Goal: Check status: Check status

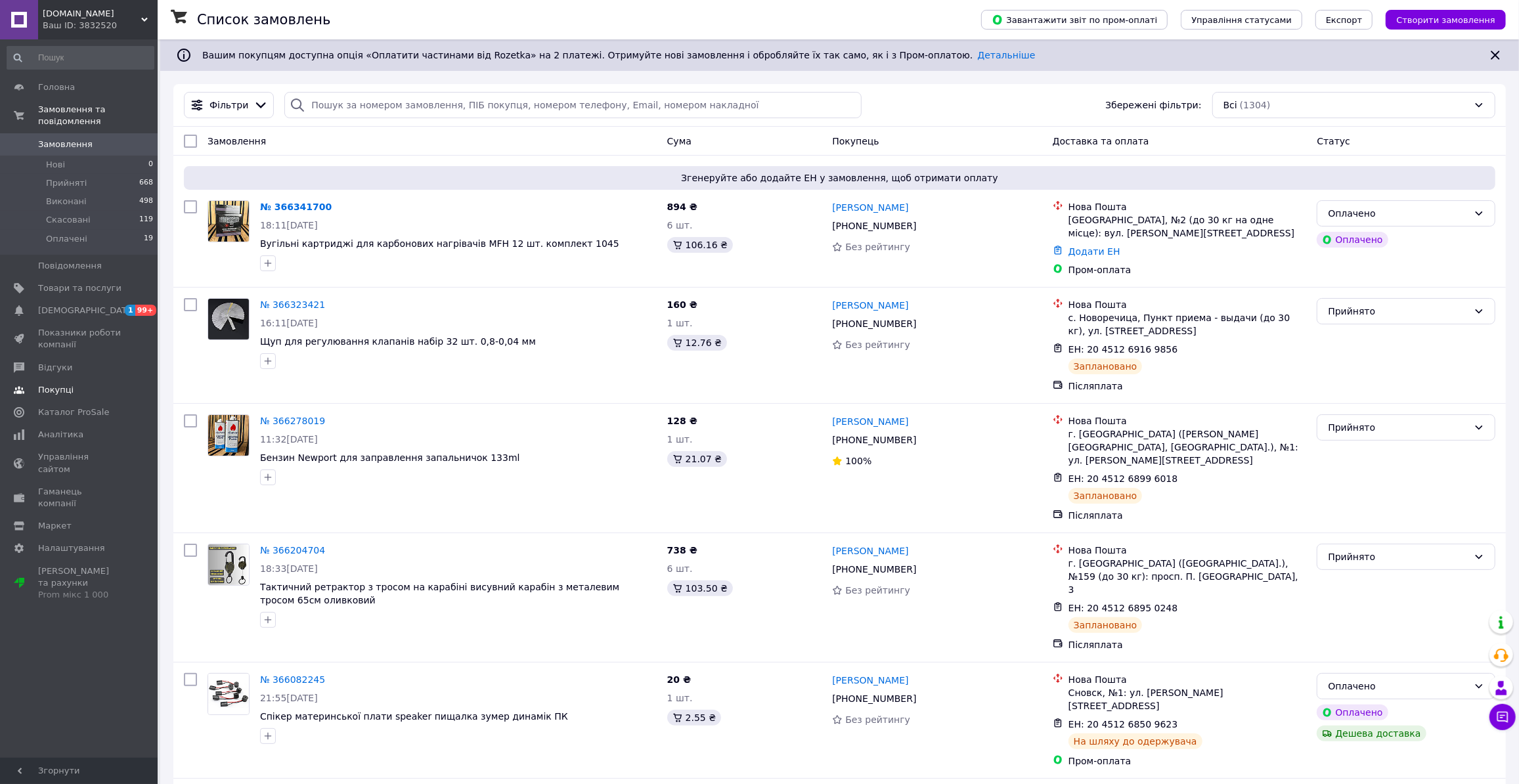
click at [76, 362] on span "Відгуки" at bounding box center [80, 368] width 84 height 12
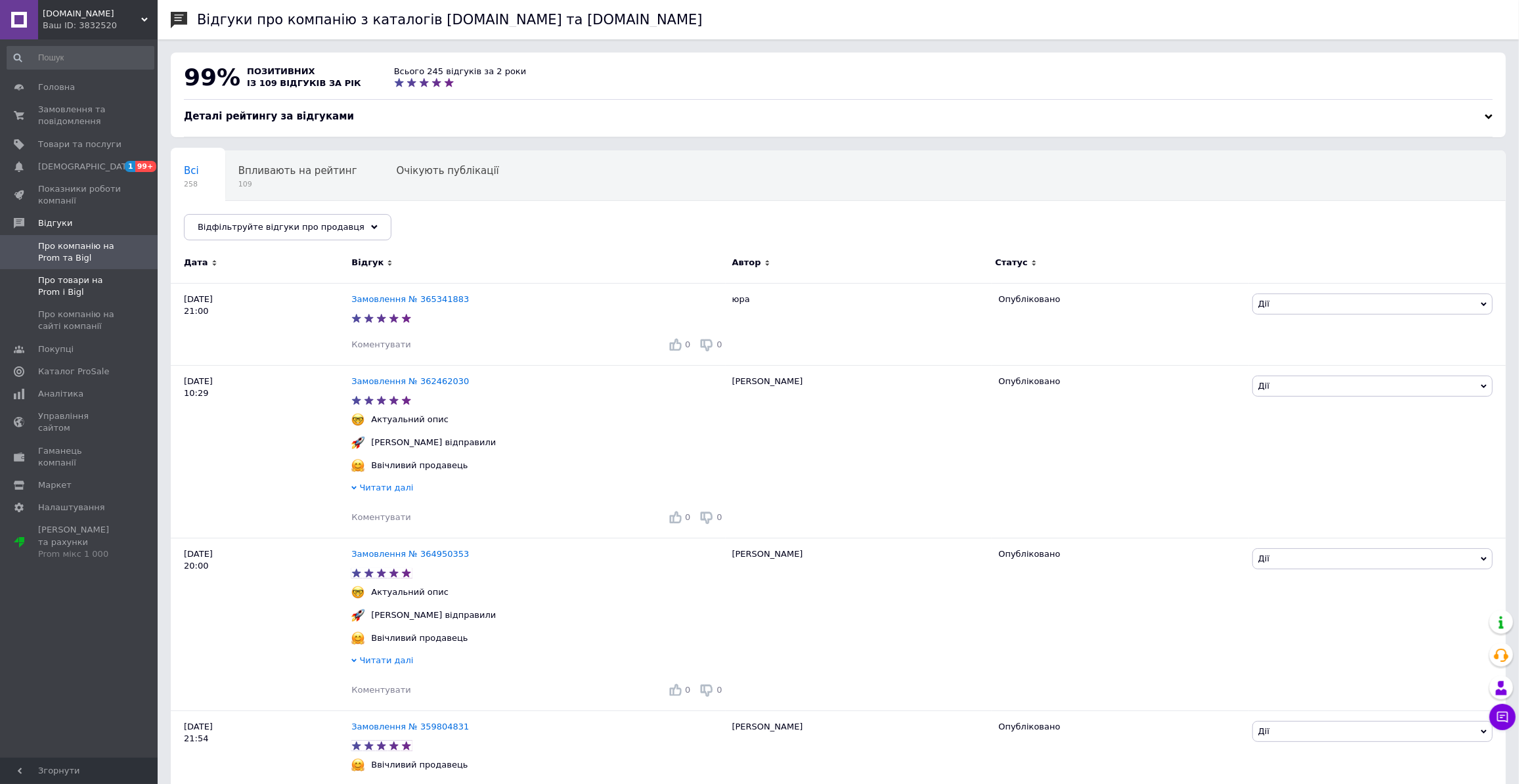
click at [76, 283] on span "Про товари на Prom і Bigl" at bounding box center [80, 286] width 84 height 23
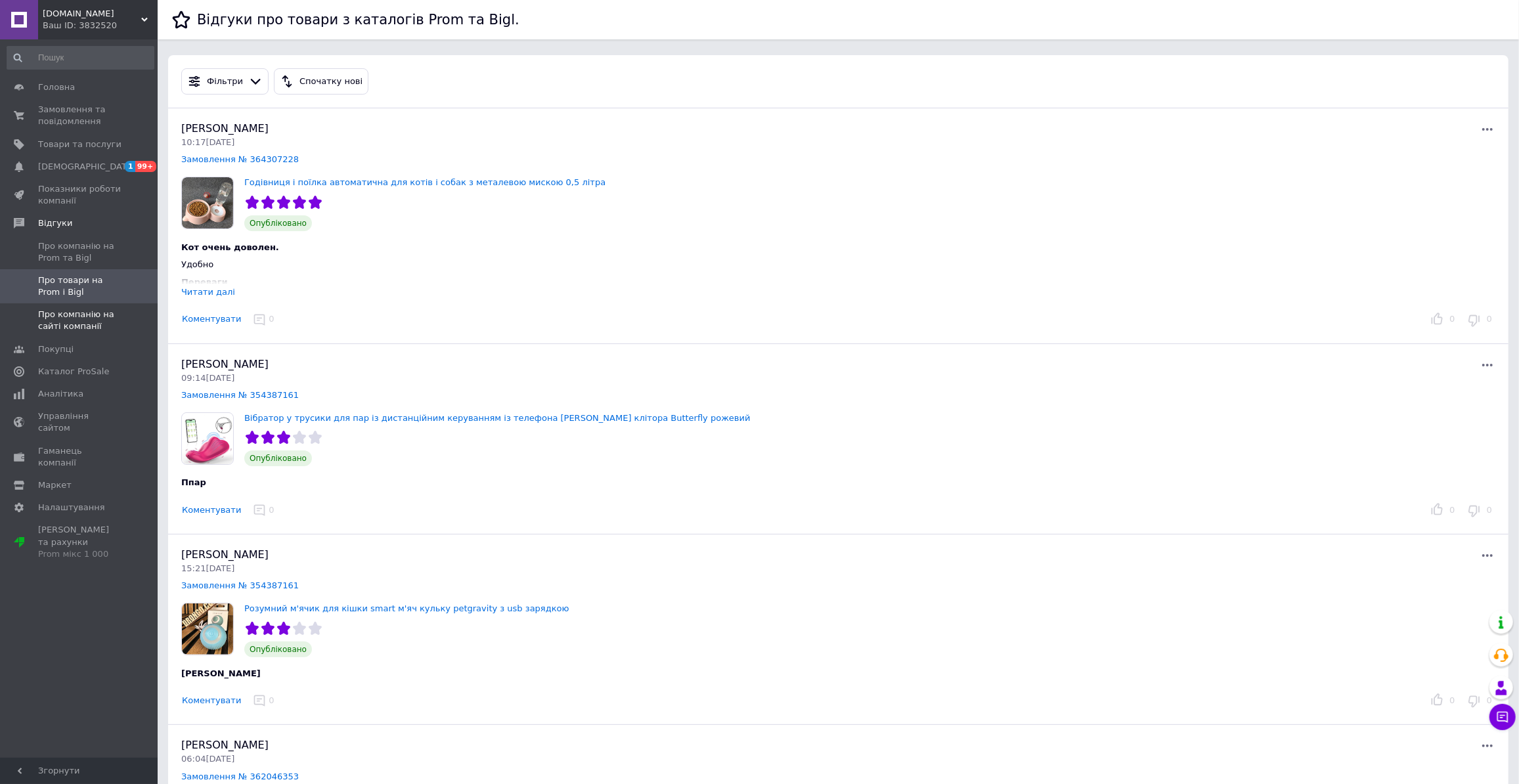
click at [80, 322] on span "Про компанію на сайті компанії" at bounding box center [80, 320] width 84 height 23
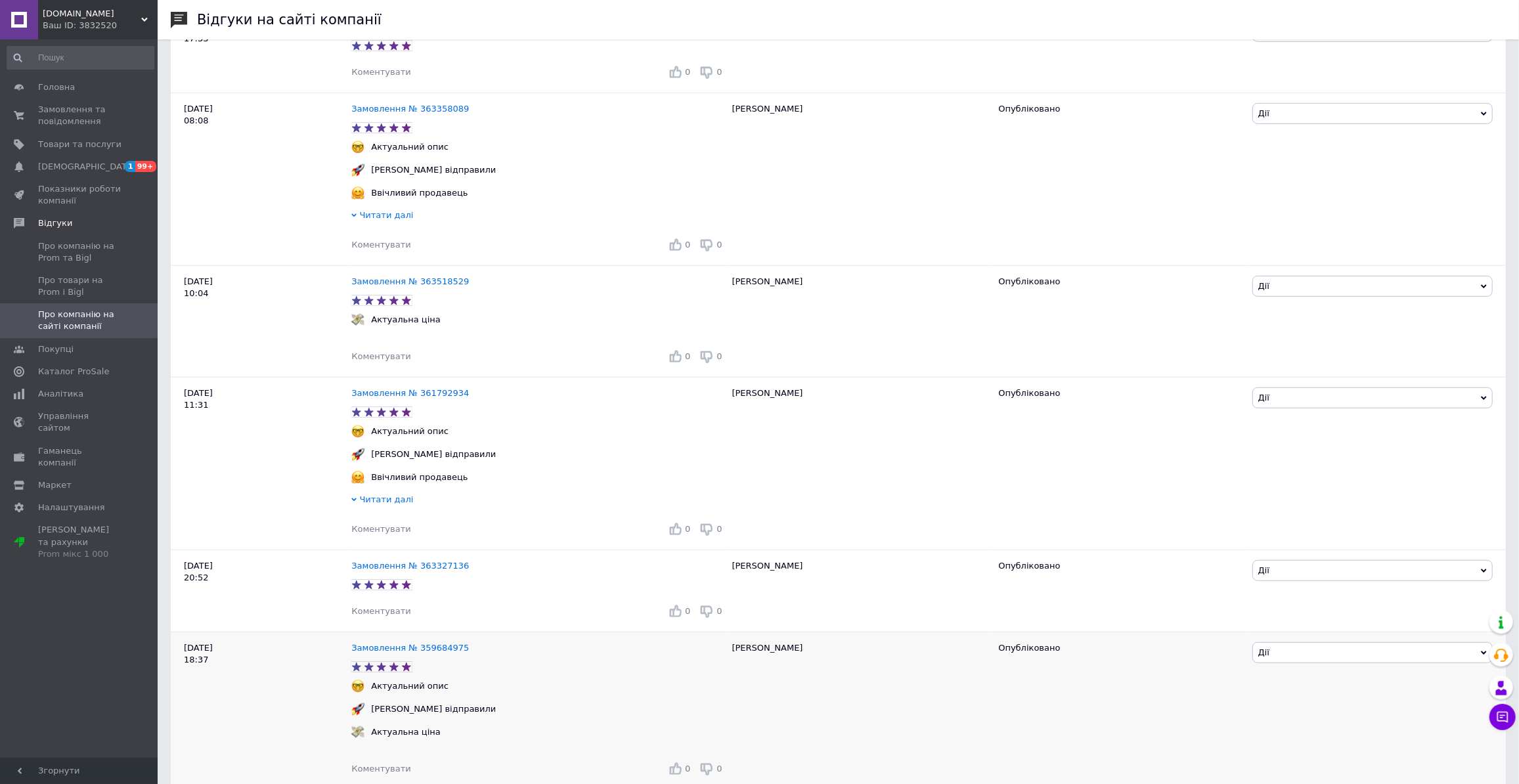
scroll to position [776, 0]
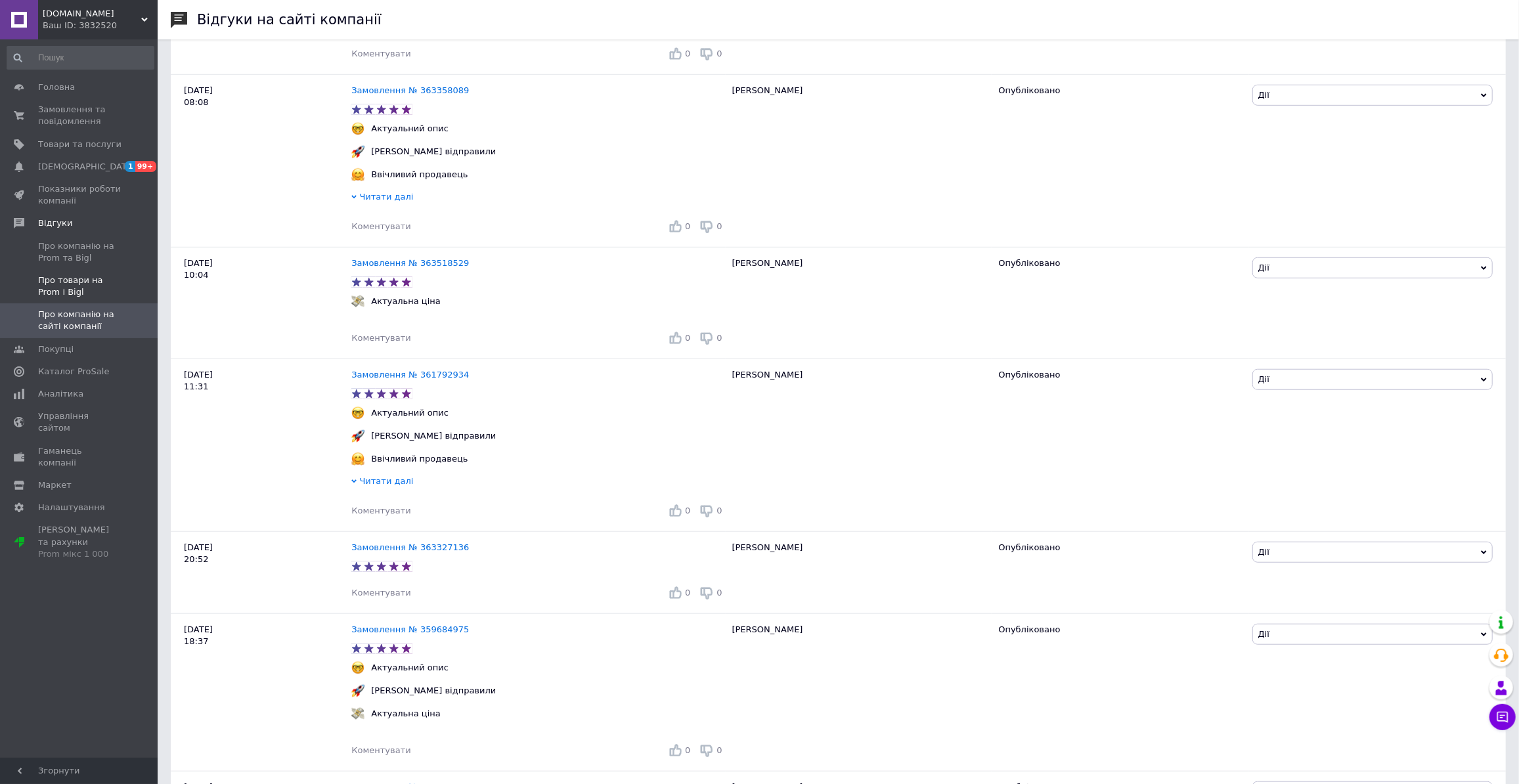
click at [85, 284] on span "Про товари на Prom і Bigl" at bounding box center [80, 286] width 84 height 23
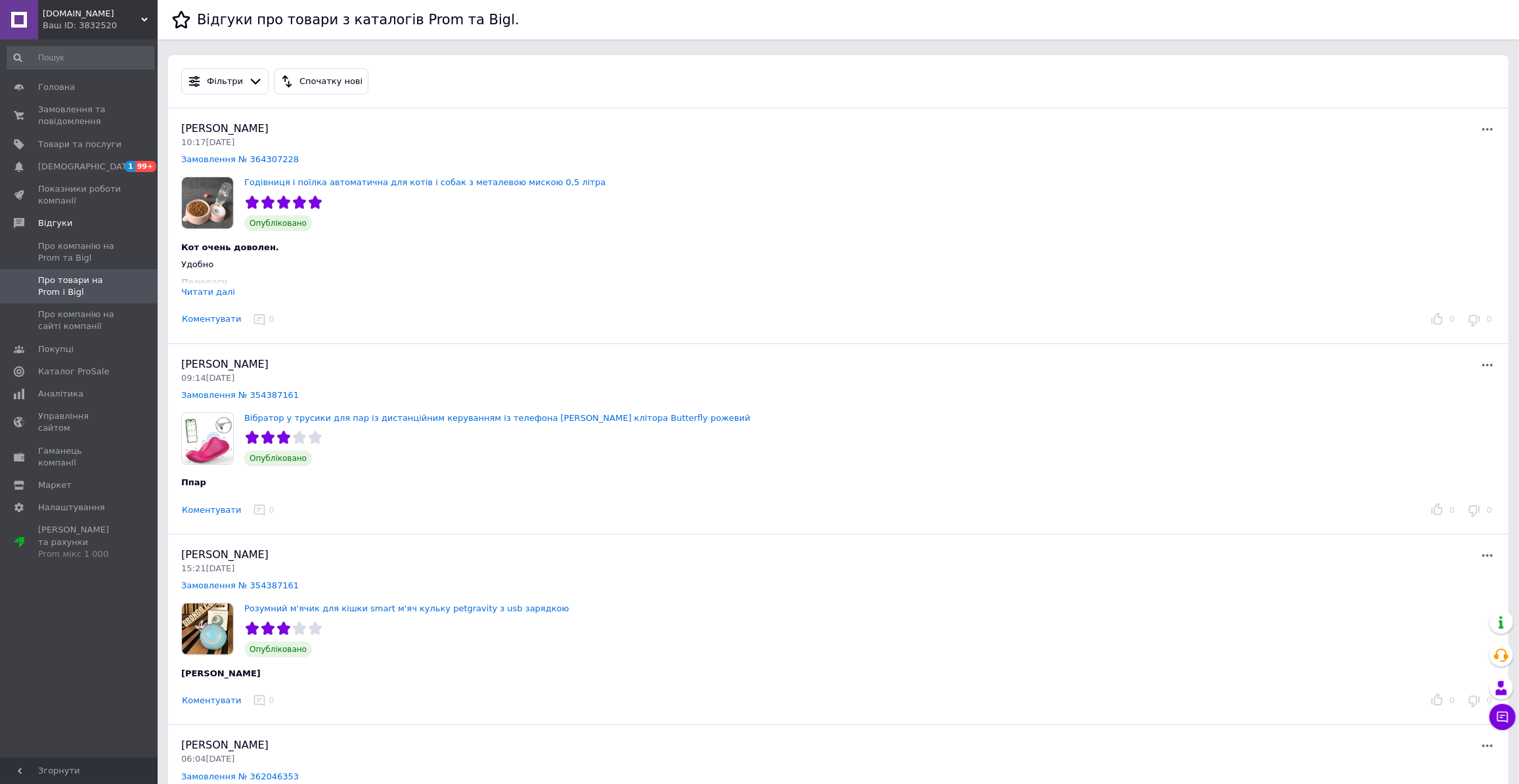
click at [199, 295] on div "Читати далі" at bounding box center [208, 292] width 54 height 10
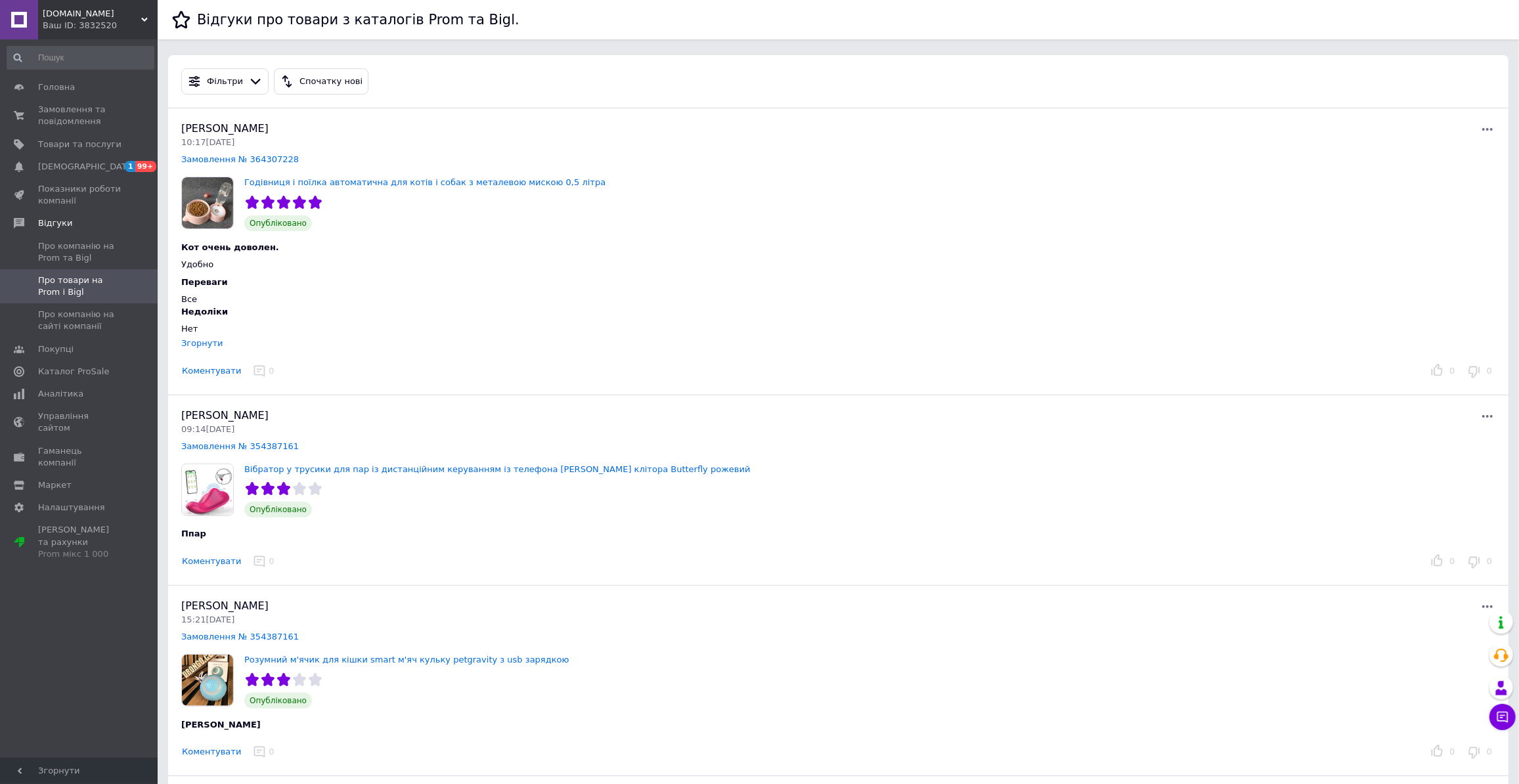
click at [205, 203] on img at bounding box center [208, 203] width 52 height 52
click at [237, 180] on div at bounding box center [208, 204] width 63 height 55
click at [215, 193] on img at bounding box center [208, 203] width 52 height 52
click at [213, 200] on img at bounding box center [208, 203] width 52 height 52
click at [213, 201] on img at bounding box center [208, 203] width 52 height 52
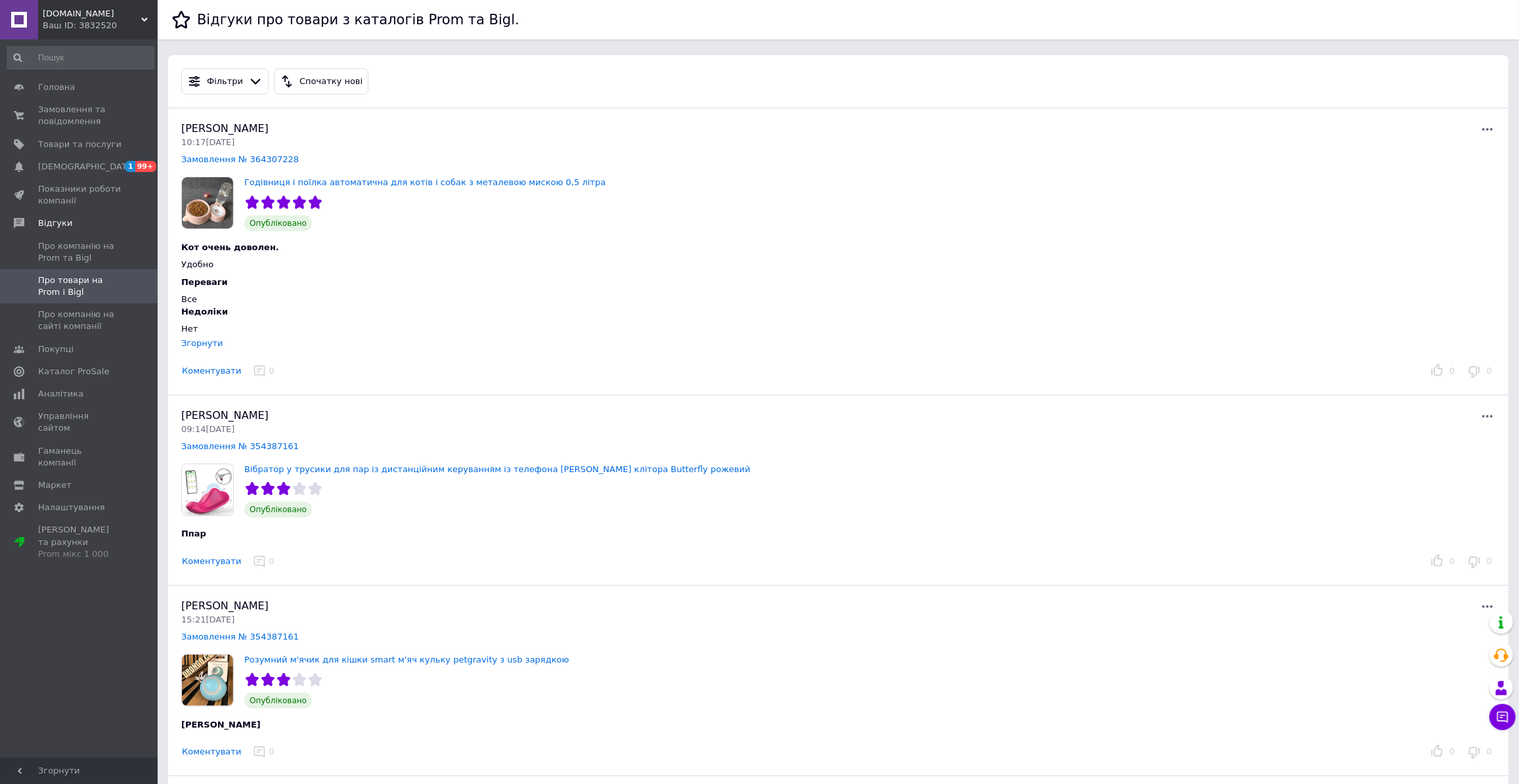
click at [213, 201] on img at bounding box center [208, 203] width 52 height 52
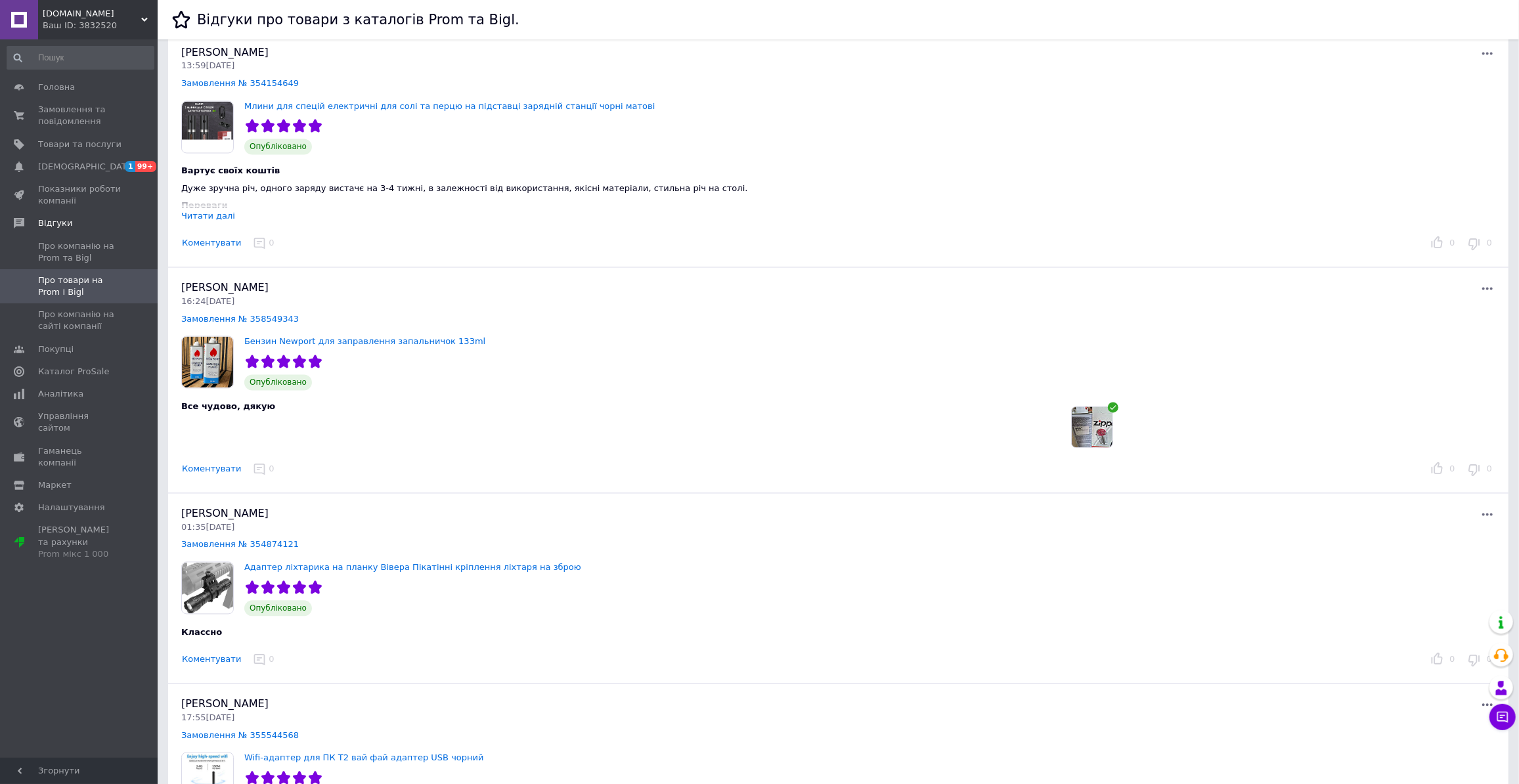
scroll to position [2209, 0]
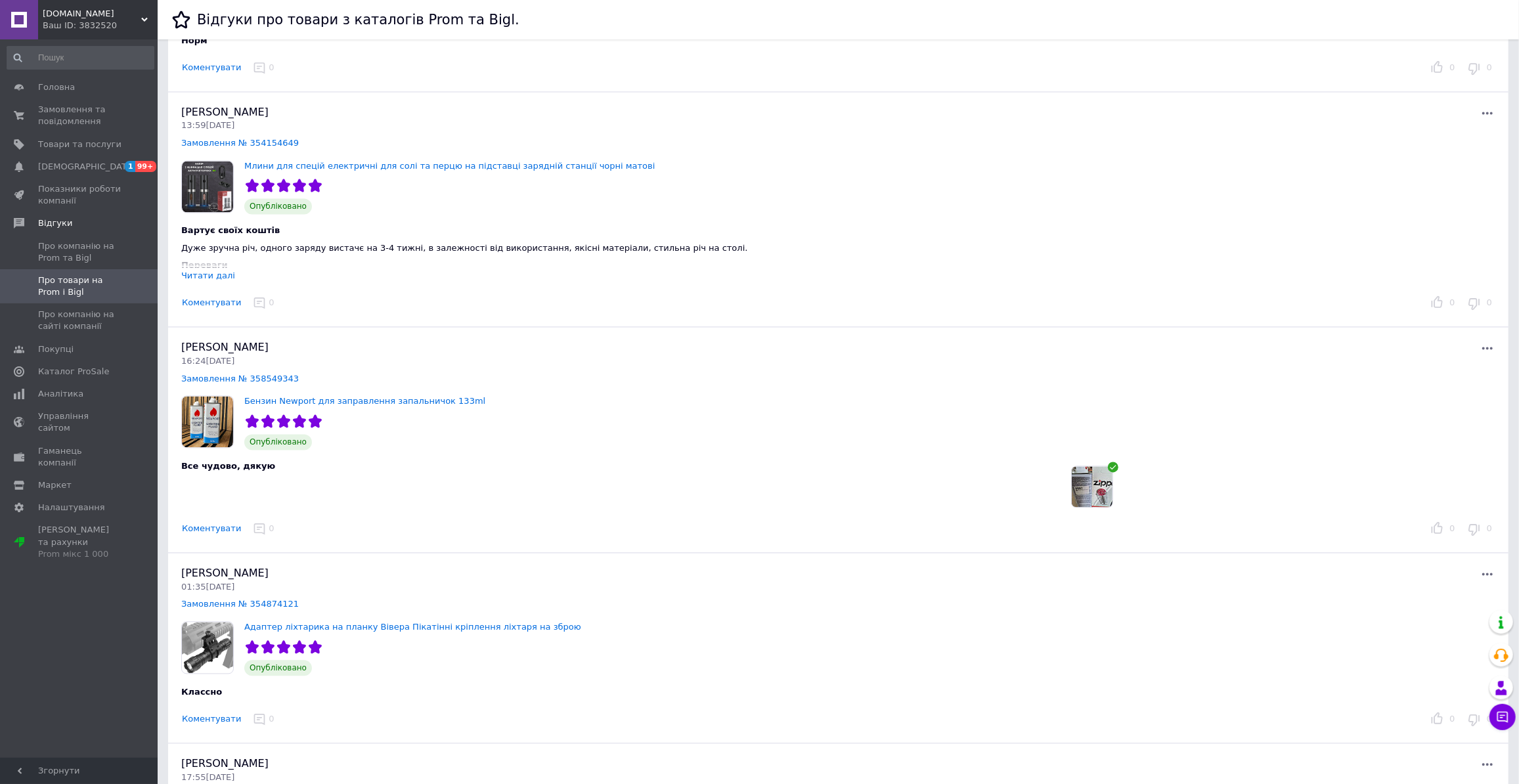
click at [204, 271] on div "Читати далі" at bounding box center [208, 276] width 54 height 10
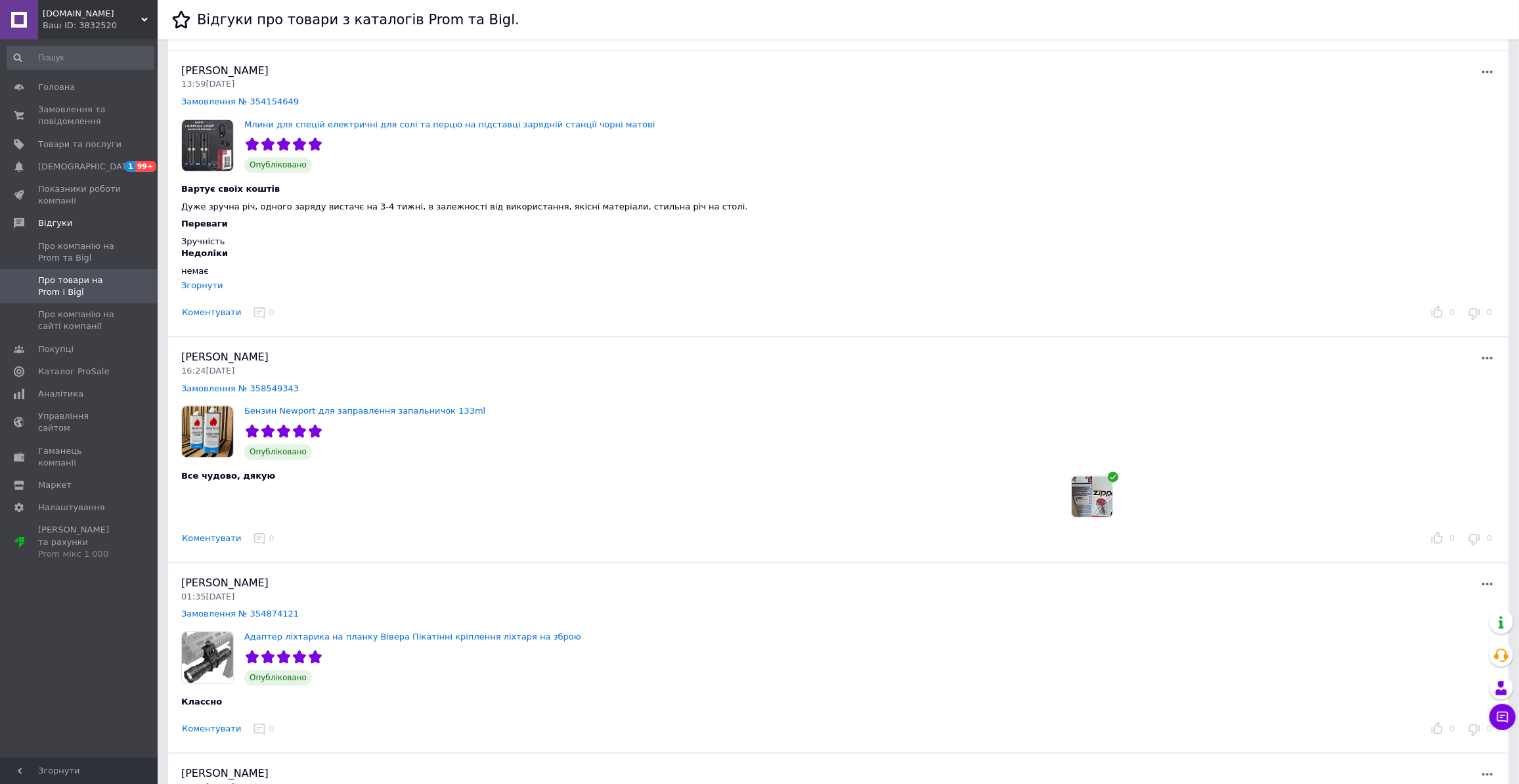
scroll to position [2268, 0]
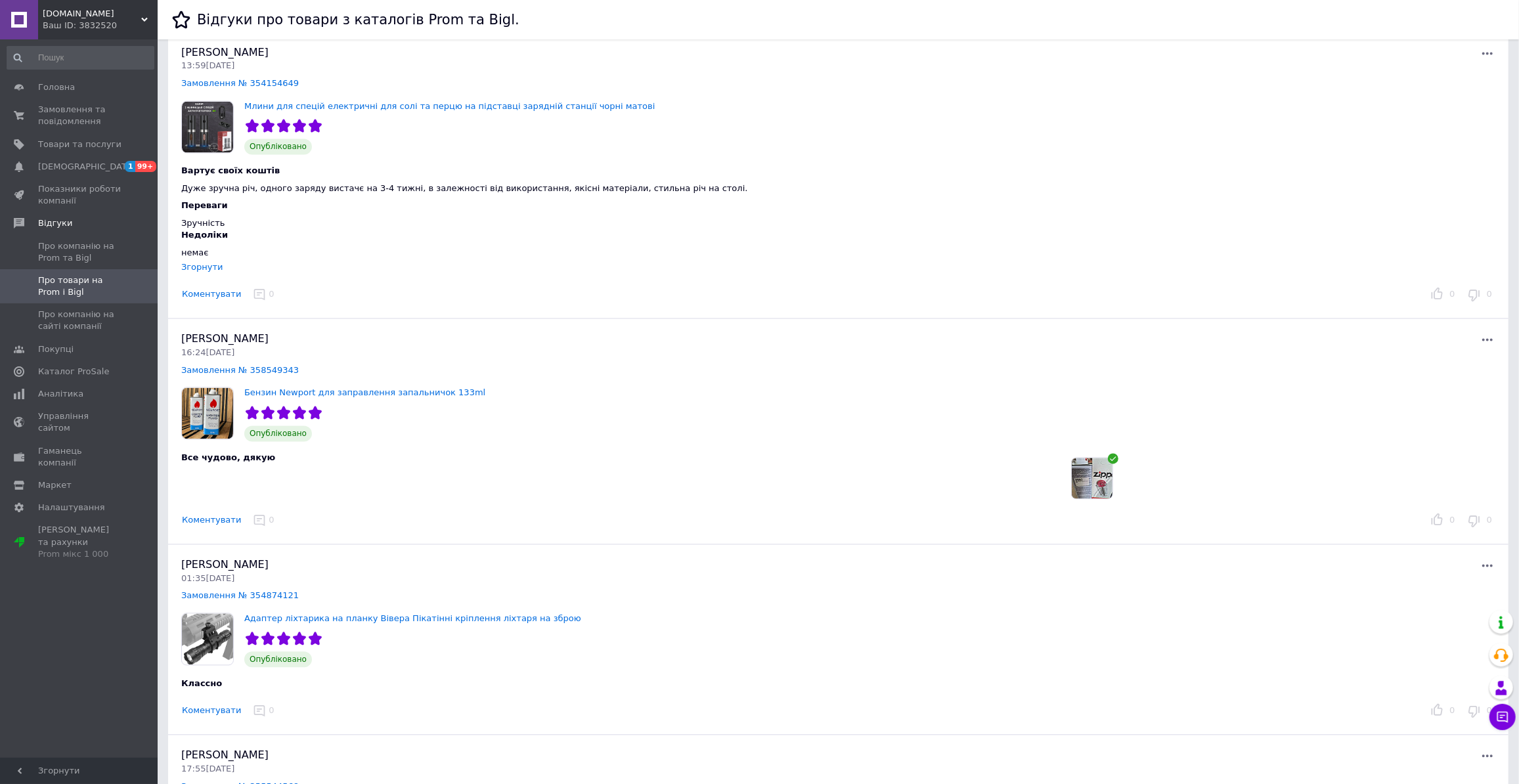
click at [1087, 468] on img at bounding box center [1092, 479] width 41 height 41
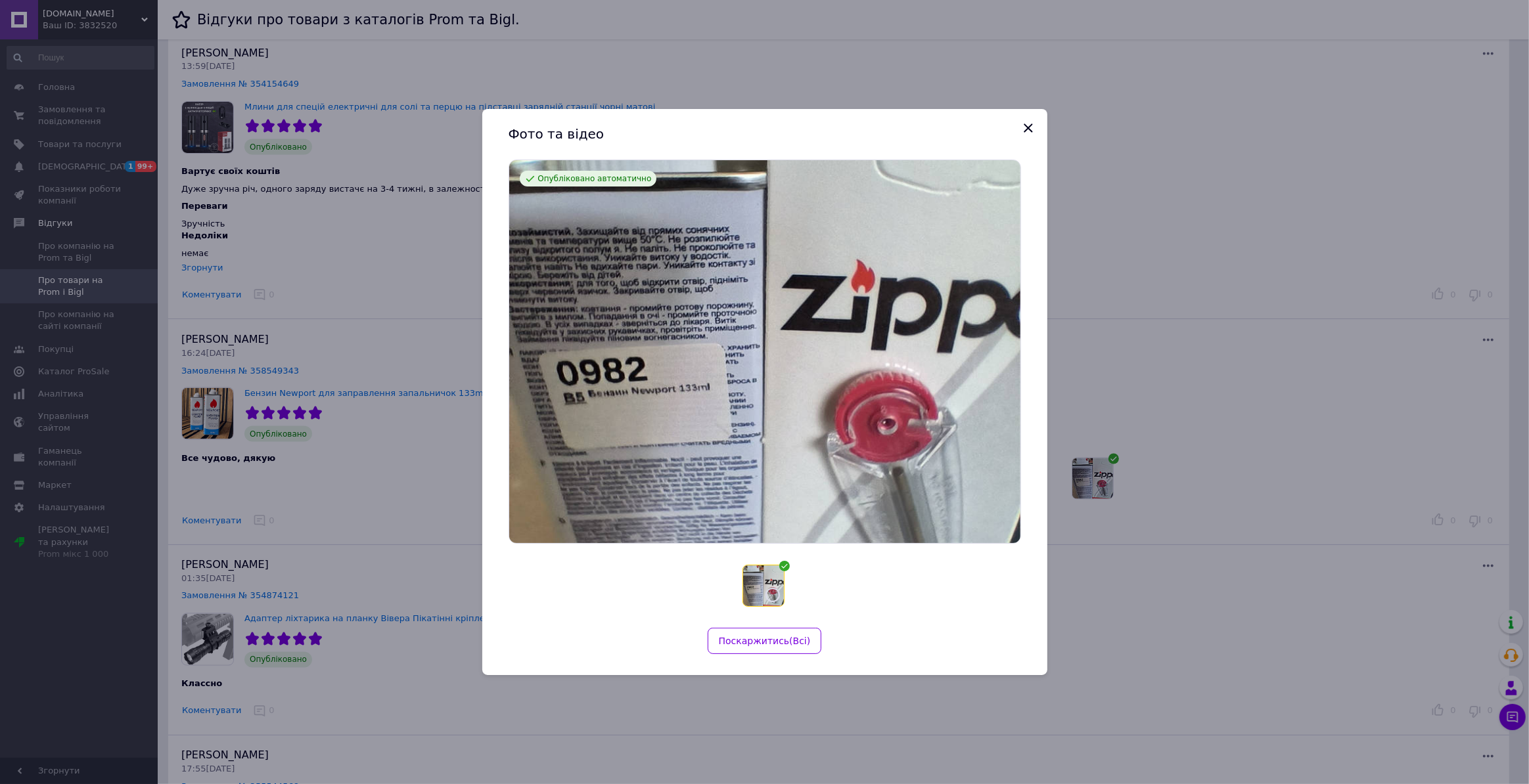
click at [1138, 324] on div "Фото та відео Опубліковано автоматично Поскаржитись ( Всi )" at bounding box center [764, 392] width 1529 height 784
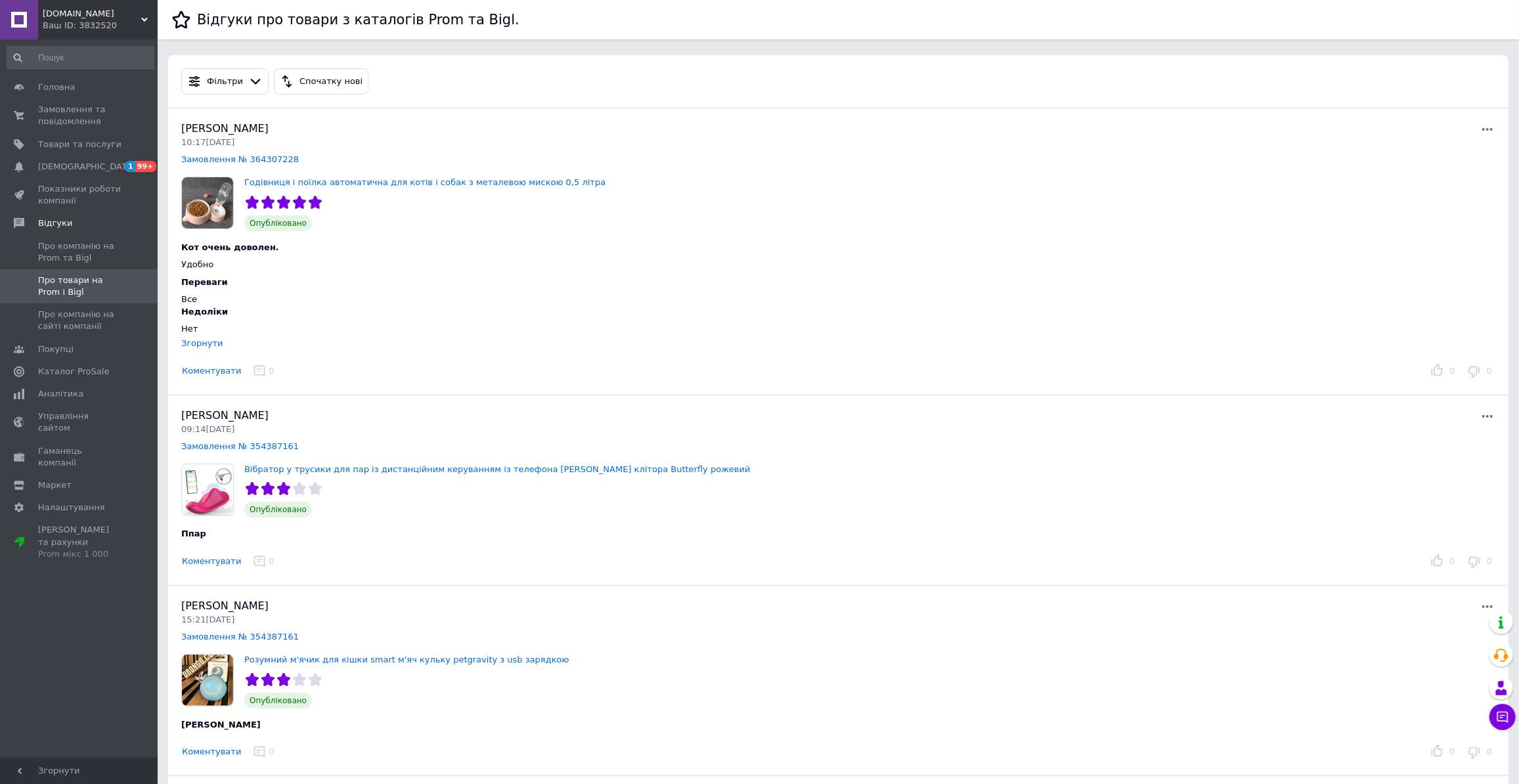
scroll to position [0, 0]
click at [51, 324] on span "Про компанію на сайті компанії" at bounding box center [80, 320] width 84 height 23
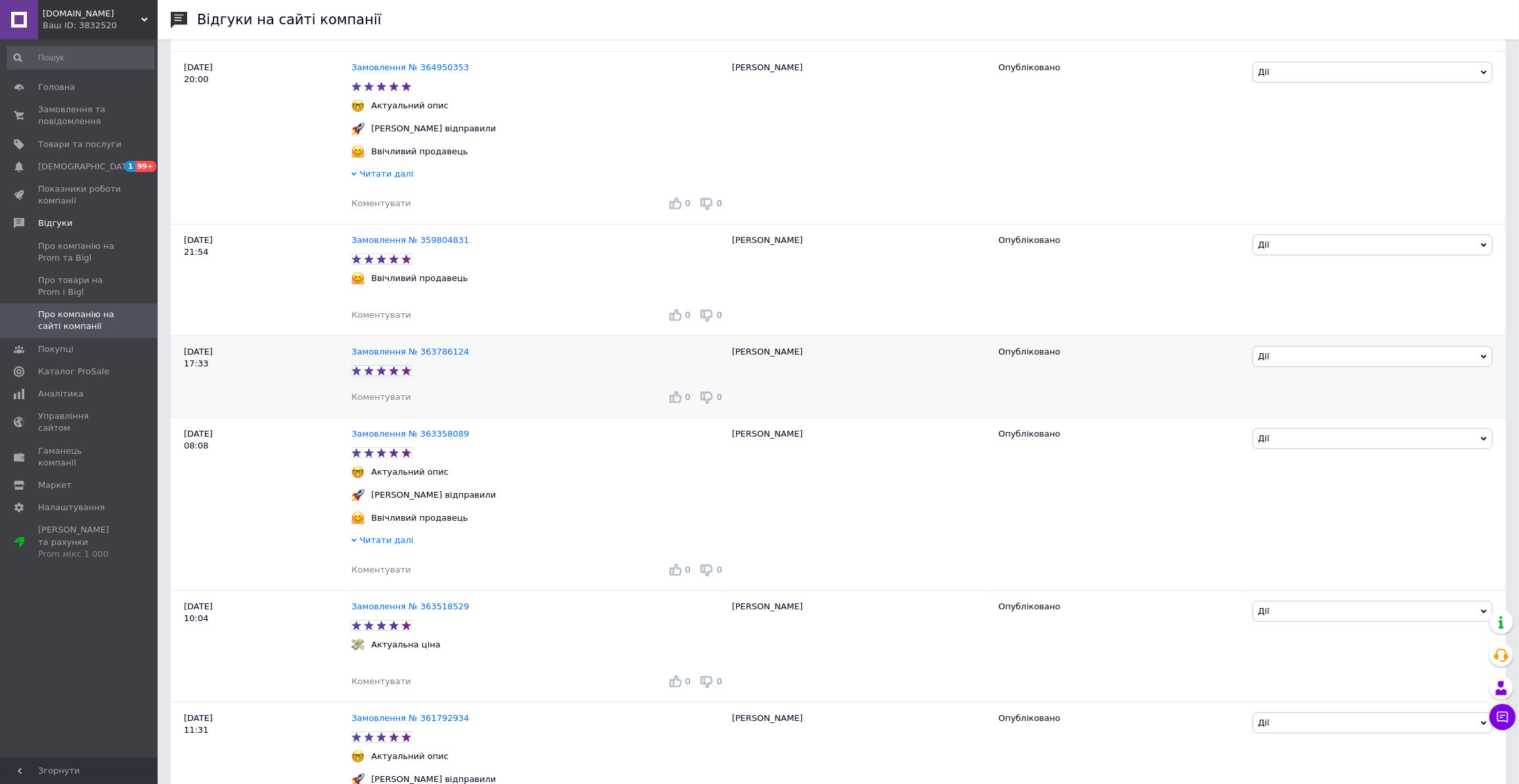
scroll to position [836, 0]
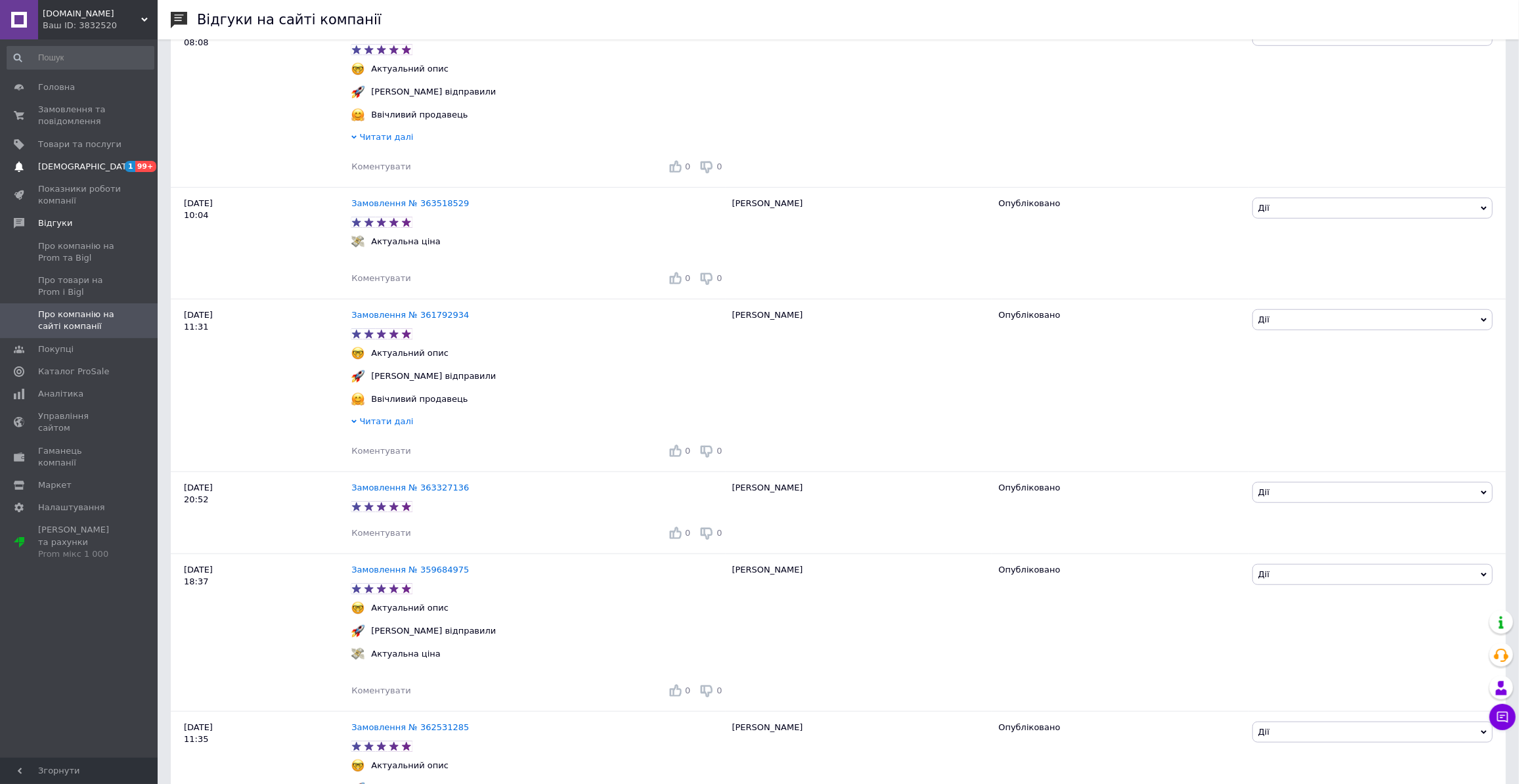
click at [107, 176] on link "[DEMOGRAPHIC_DATA] 1 99+" at bounding box center [80, 167] width 161 height 23
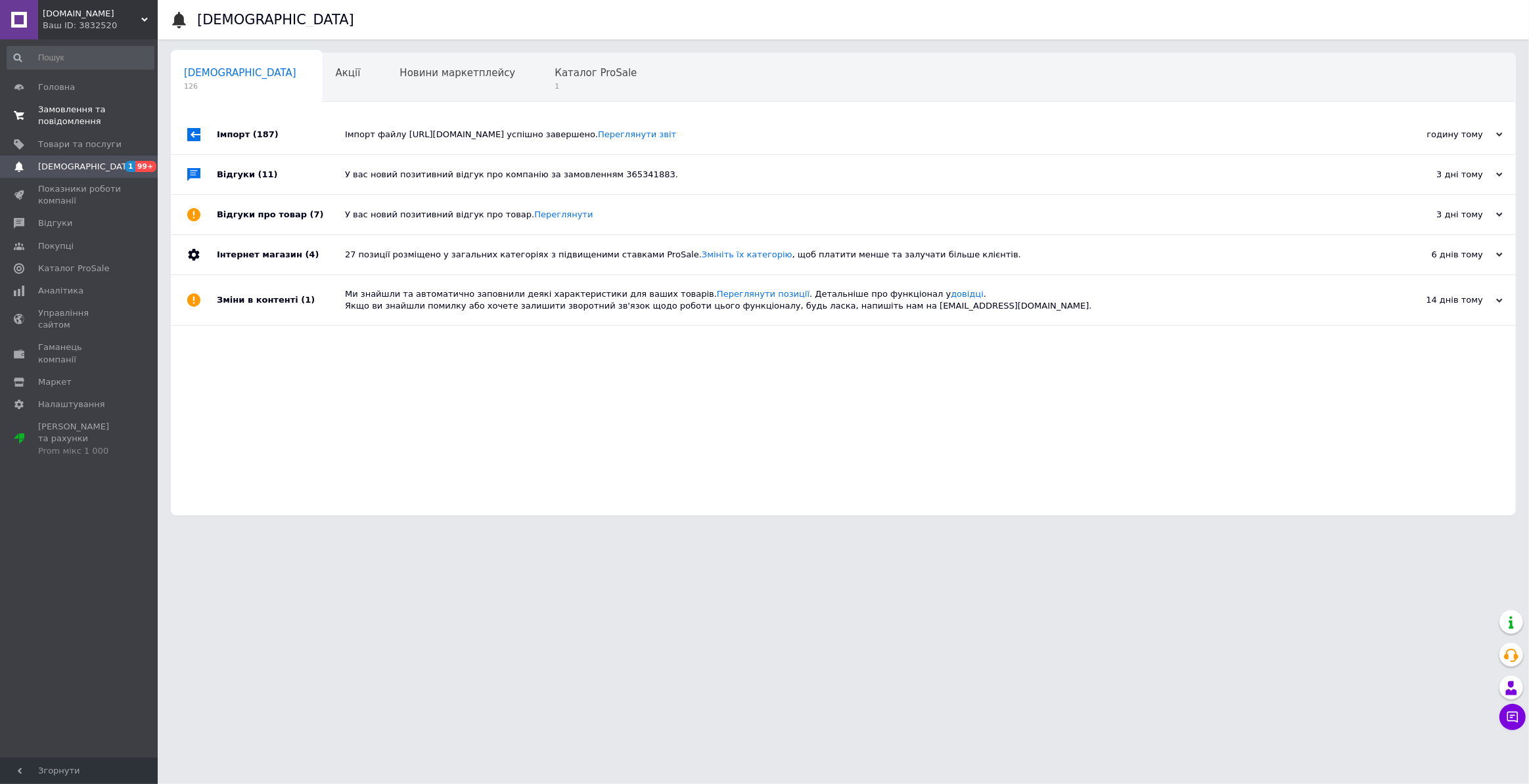
click at [73, 116] on span "Замовлення та повідомлення" at bounding box center [80, 115] width 84 height 23
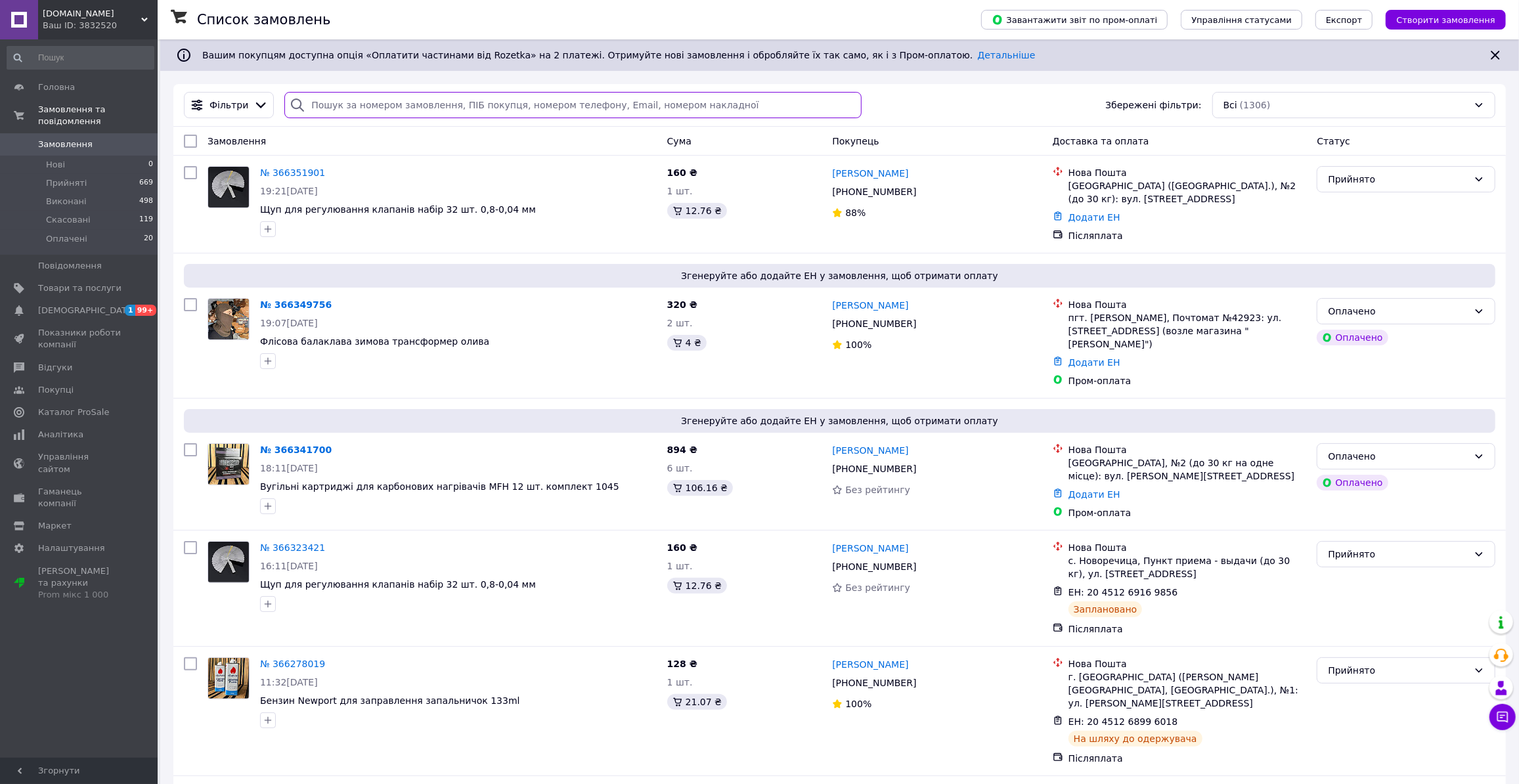
click at [612, 97] on input "search" at bounding box center [572, 105] width 577 height 27
paste input "365992758"
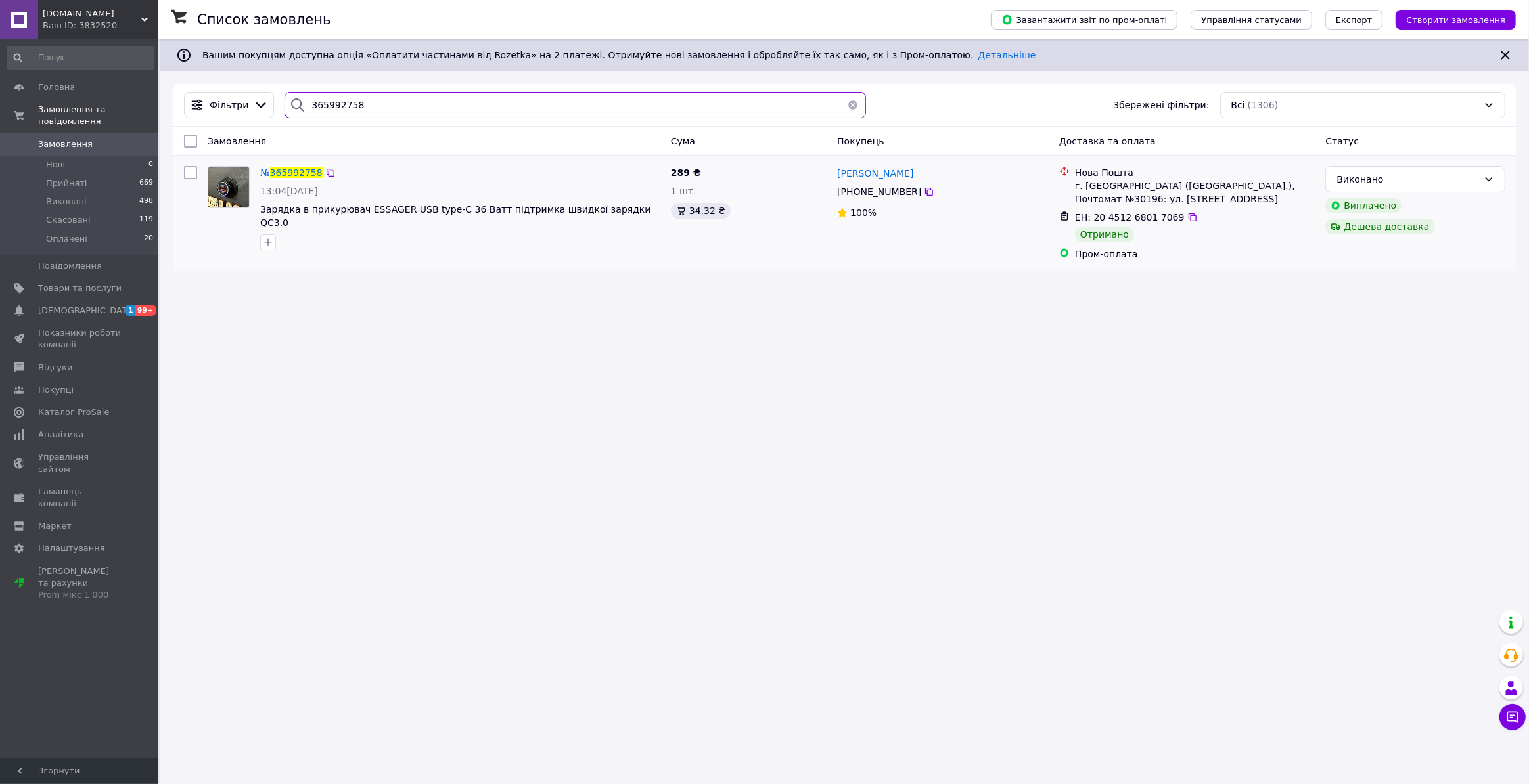
type input "365992758"
click at [281, 175] on span "365992758" at bounding box center [295, 172] width 52 height 10
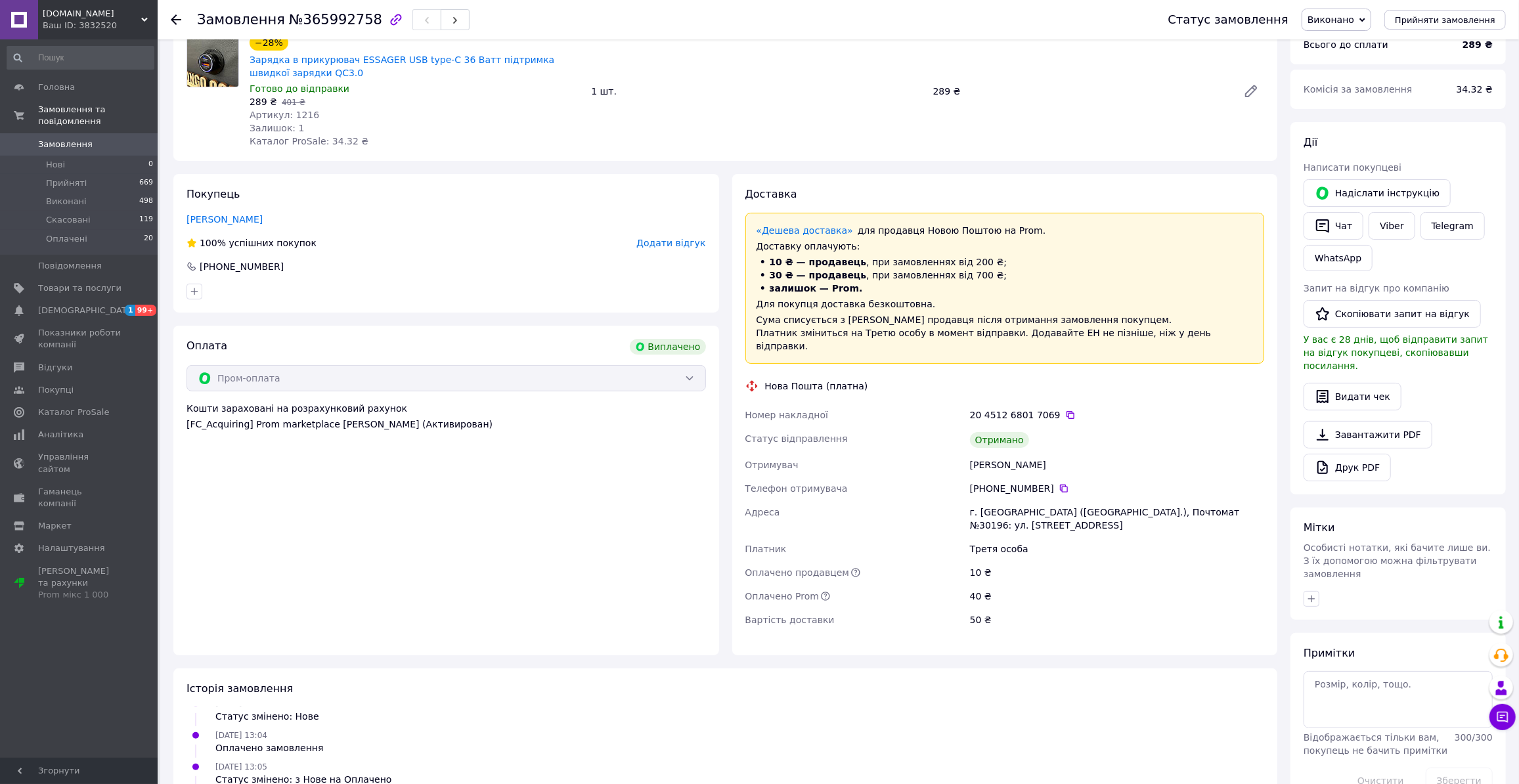
scroll to position [59, 0]
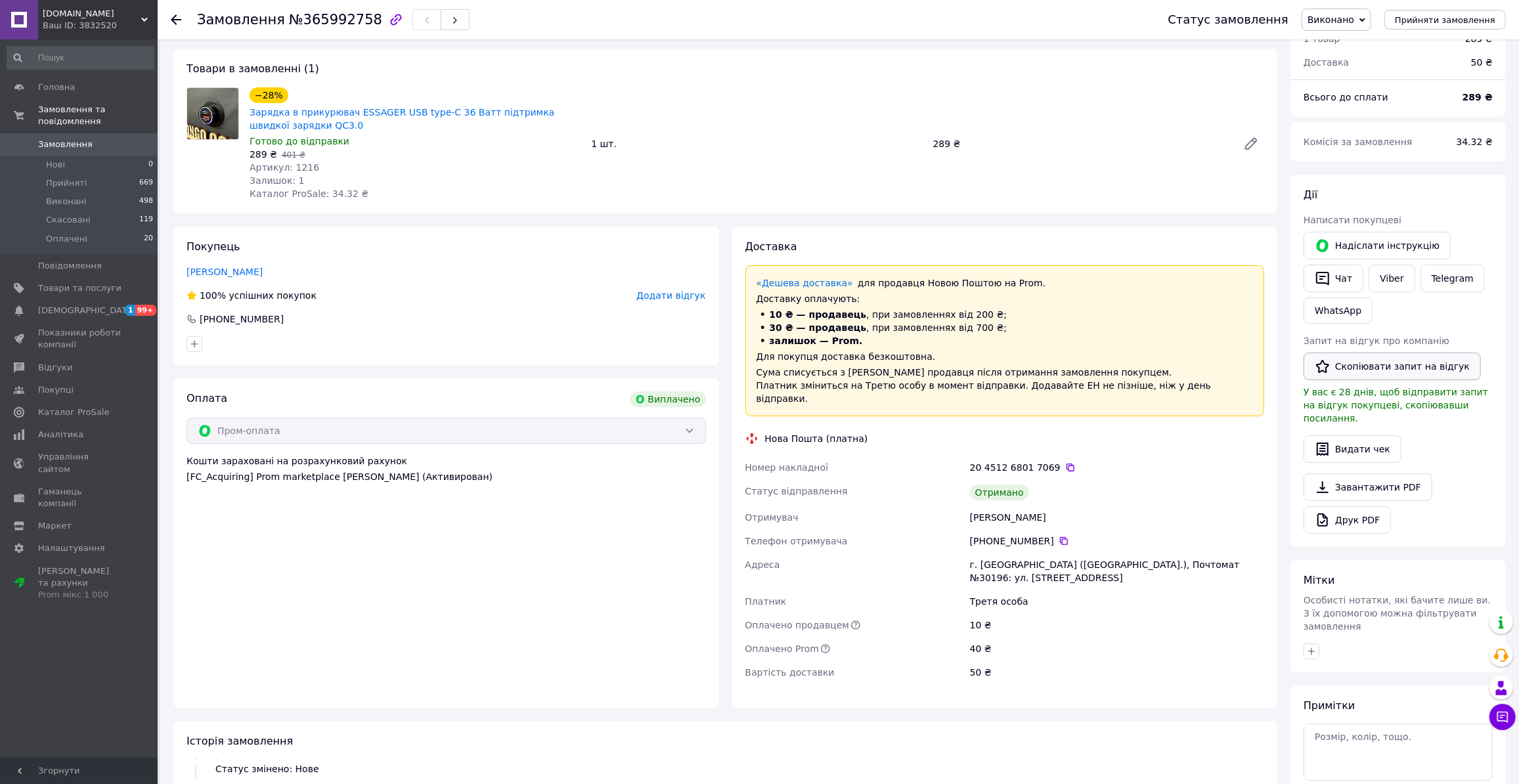
click at [1381, 362] on button "Скопіювати запит на відгук" at bounding box center [1393, 366] width 177 height 27
click at [267, 555] on div "Оплата Виплачено Пром-оплата Кошти зараховані на розрахунковий рахунок [FC_Acqu…" at bounding box center [446, 543] width 546 height 330
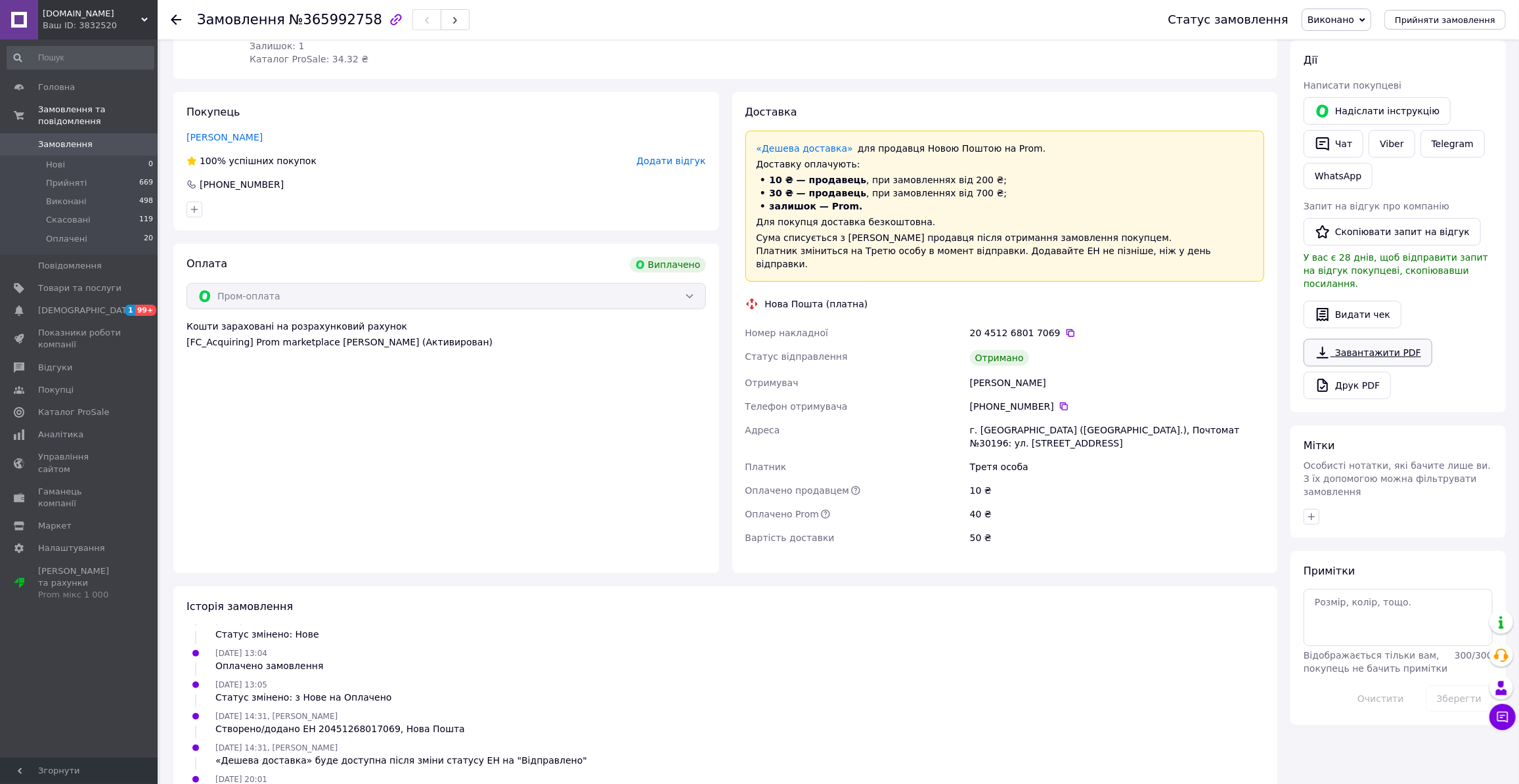
scroll to position [119, 0]
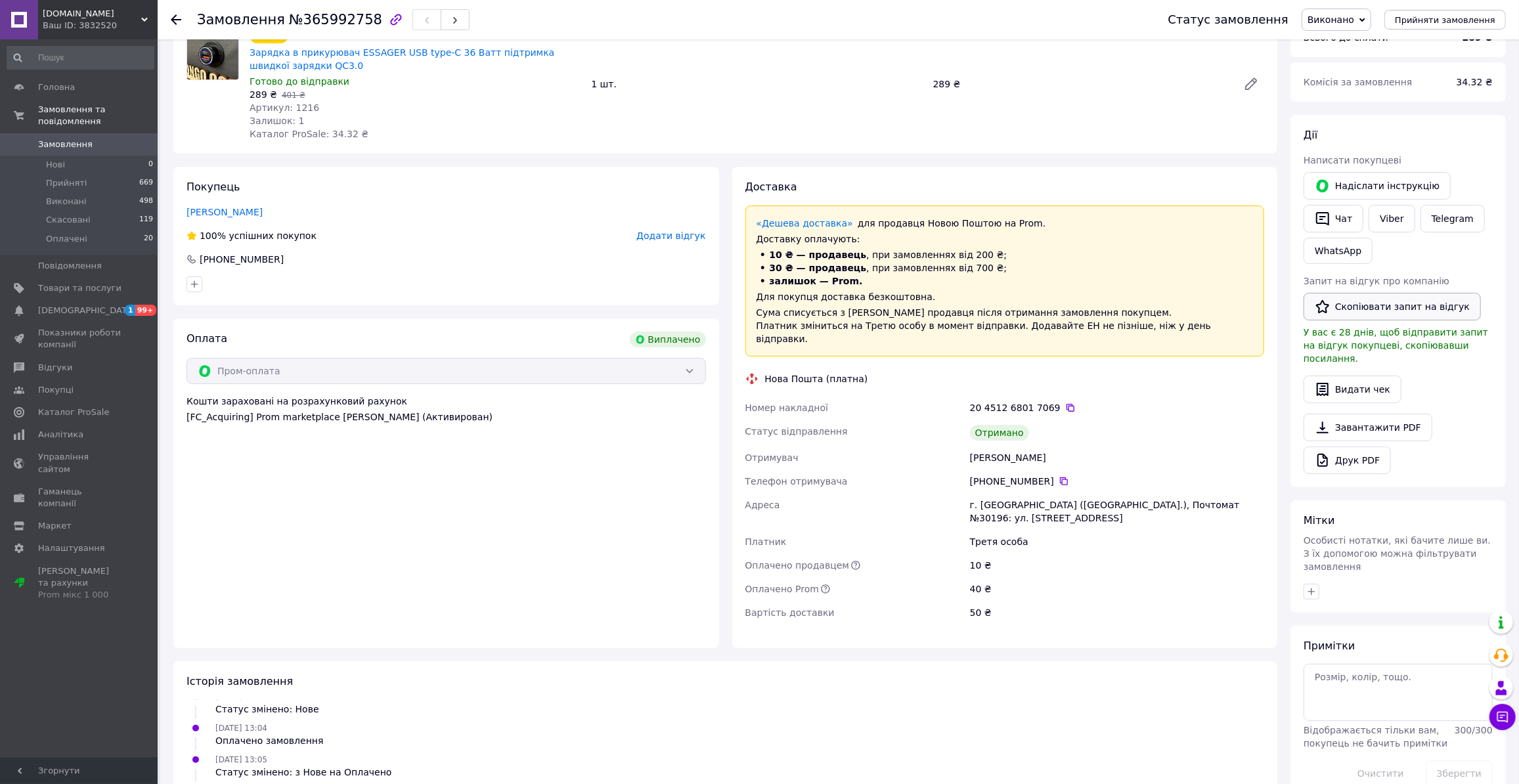
click at [1369, 304] on button "Скопіювати запит на відгук" at bounding box center [1393, 307] width 177 height 27
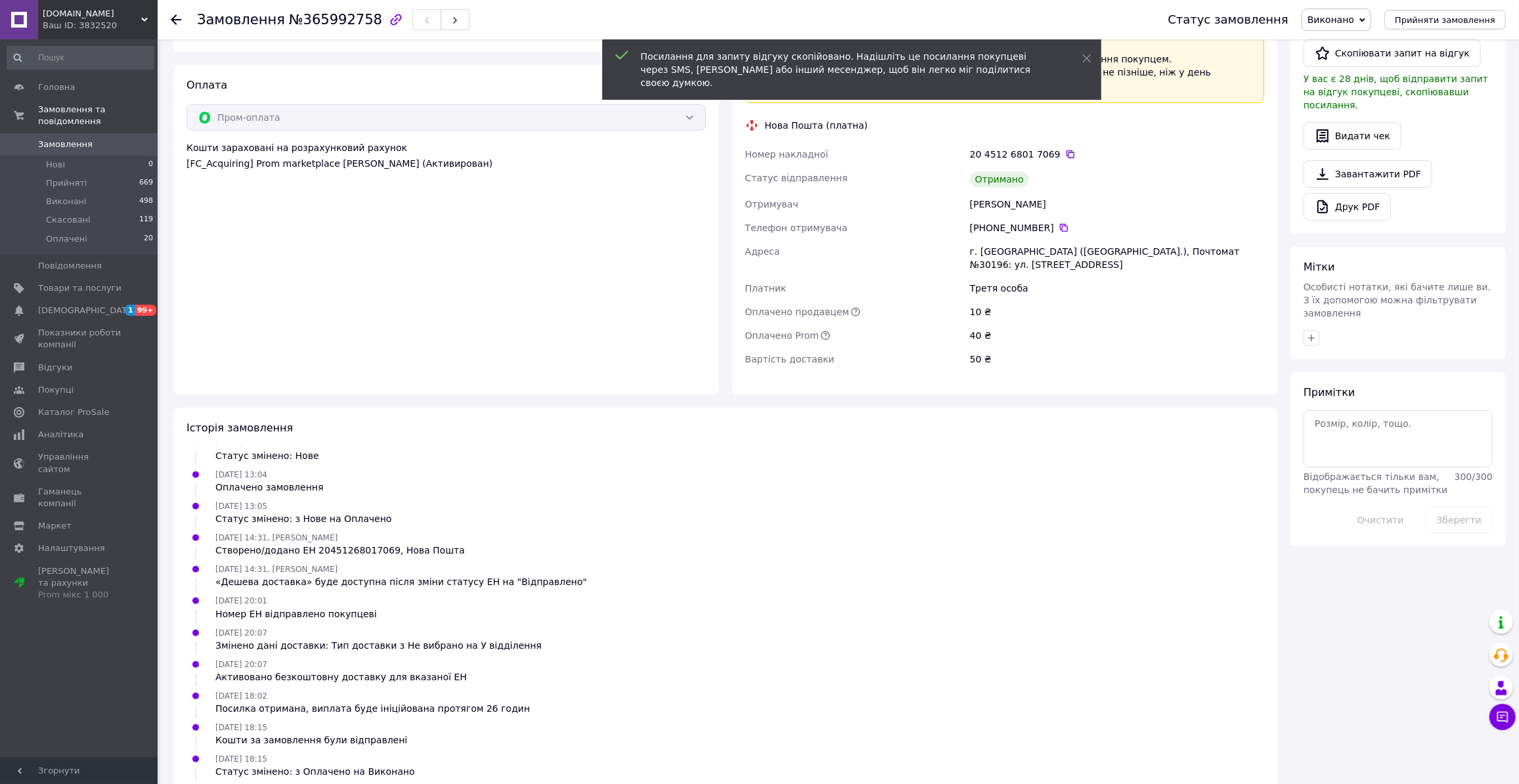
scroll to position [441, 0]
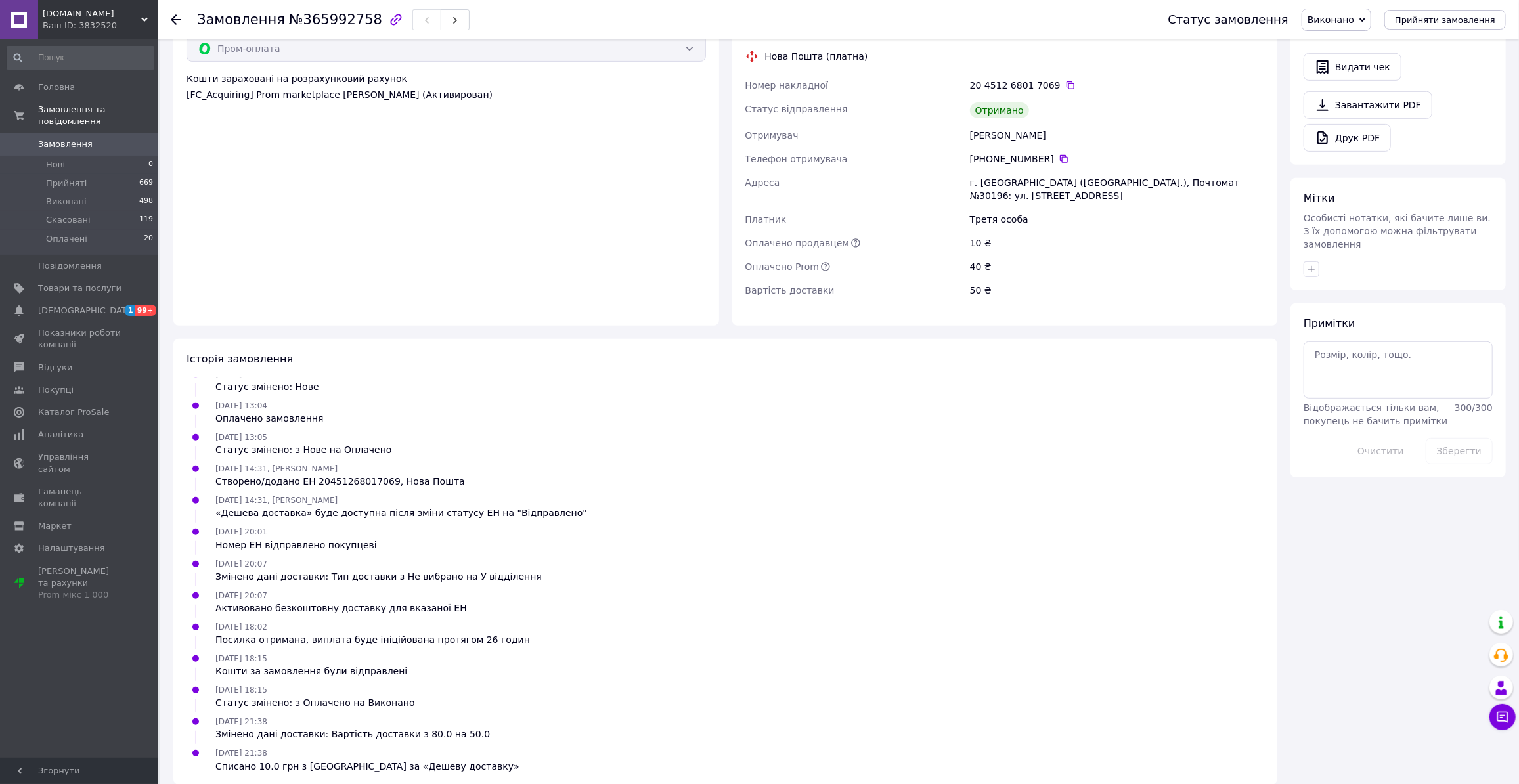
click at [213, 245] on div "Оплата Виплачено Пром-оплата Кошти зараховані на розрахунковий рахунок [FC_Acqu…" at bounding box center [446, 161] width 546 height 330
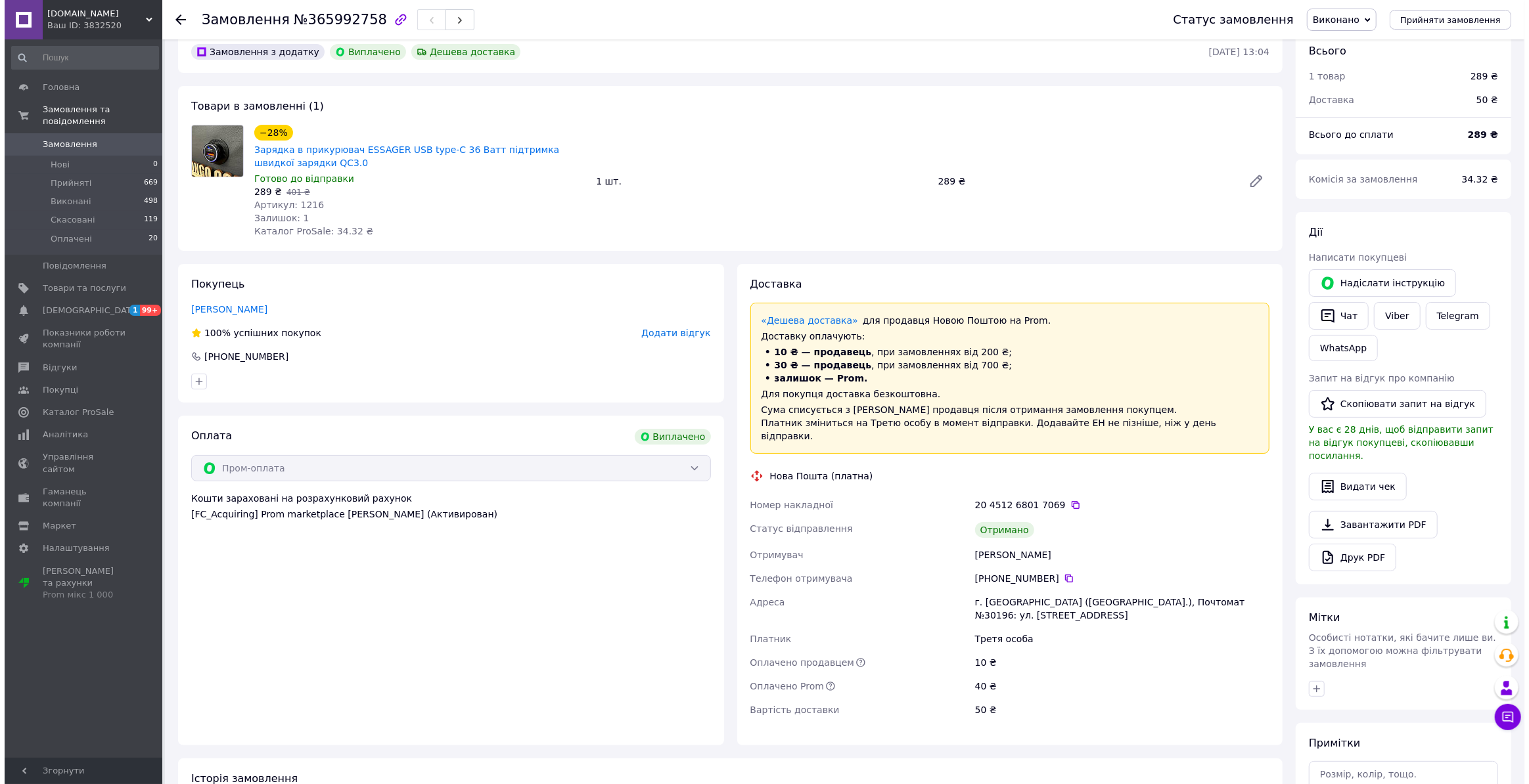
scroll to position [0, 0]
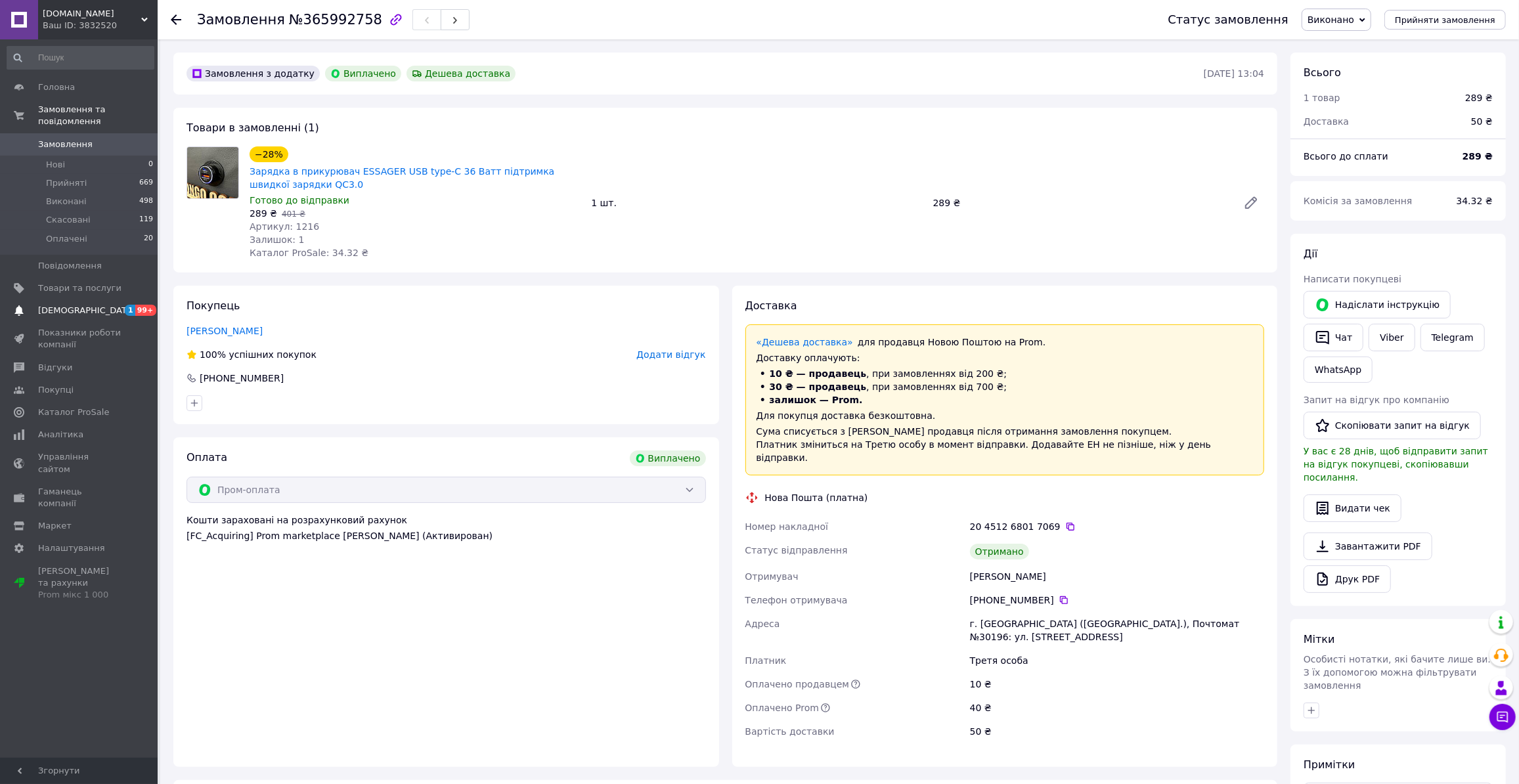
click at [69, 305] on span "[DEMOGRAPHIC_DATA]" at bounding box center [86, 311] width 97 height 12
